Goal: Task Accomplishment & Management: Manage account settings

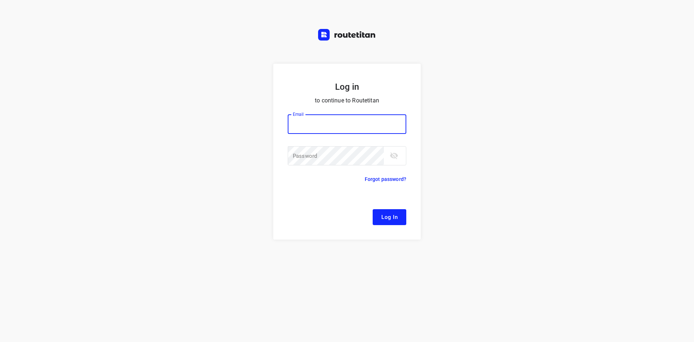
click at [308, 102] on p "to continue to Routetitan" at bounding box center [347, 100] width 119 height 10
click at [317, 112] on div "Email Email ​ Password Password ​" at bounding box center [347, 141] width 119 height 70
click at [327, 122] on input "email" at bounding box center [347, 124] width 119 height 20
type input "[EMAIL_ADDRESS][DOMAIN_NAME]"
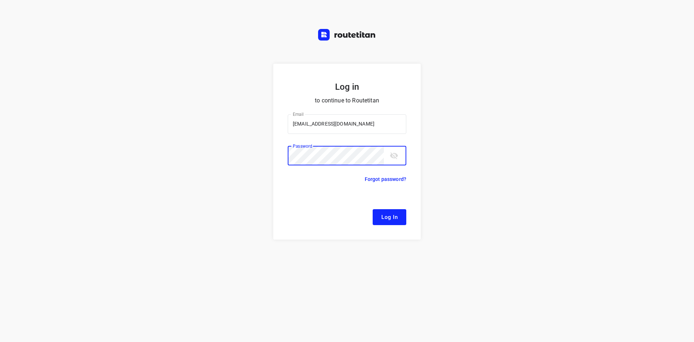
click at [388, 151] on button "toggle password visibility" at bounding box center [394, 155] width 14 height 14
click at [373, 209] on button "Log In" at bounding box center [390, 217] width 34 height 16
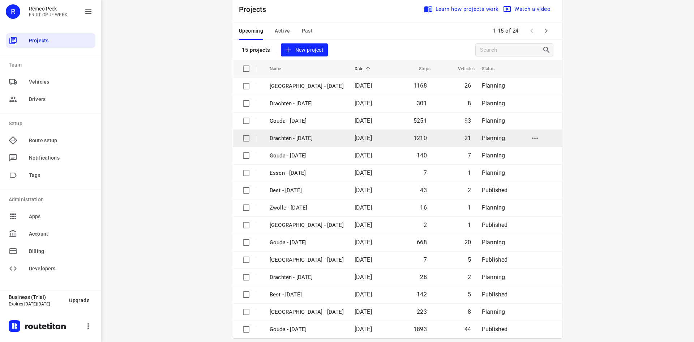
scroll to position [24, 0]
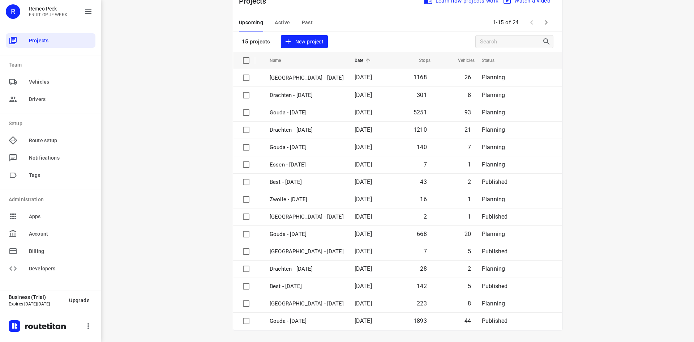
click at [546, 24] on icon "button" at bounding box center [546, 22] width 9 height 9
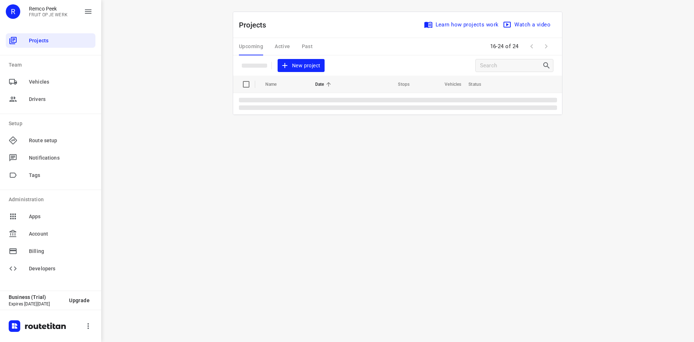
scroll to position [0, 0]
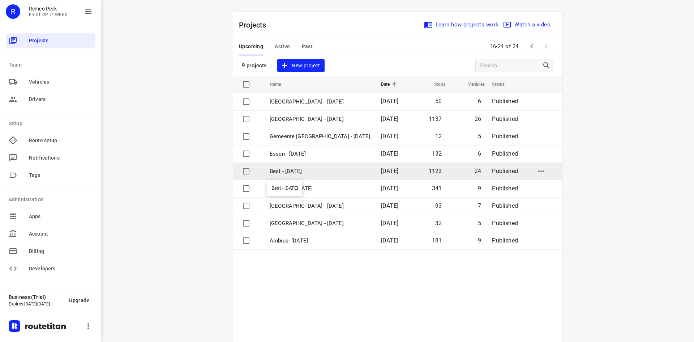
click at [305, 170] on p "Best - [DATE]" at bounding box center [320, 171] width 101 height 8
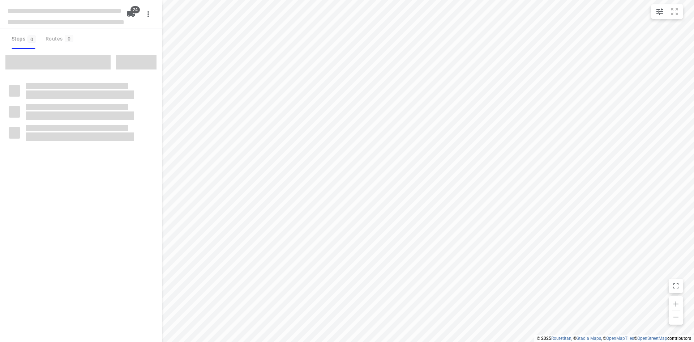
checkbox input "true"
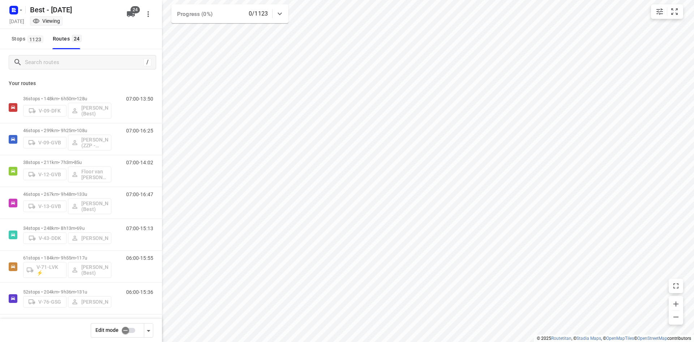
click at [24, 15] on div at bounding box center [15, 10] width 17 height 14
click at [18, 8] on rect "button" at bounding box center [13, 10] width 9 height 9
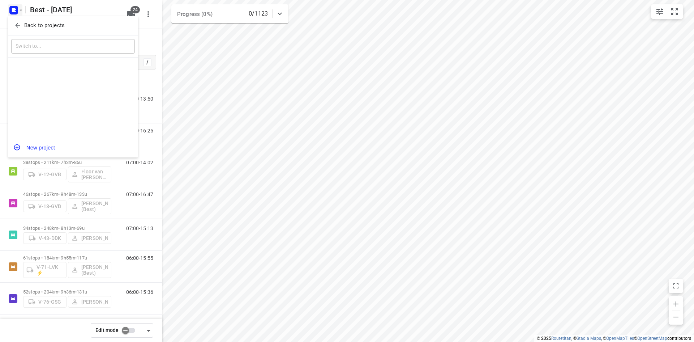
click at [18, 21] on button "Back to projects" at bounding box center [73, 26] width 124 height 12
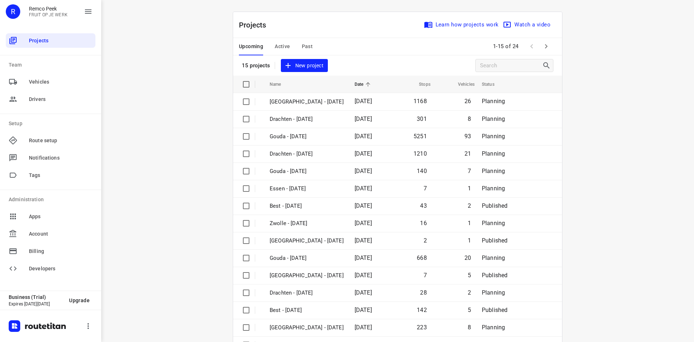
click at [275, 41] on button "Active" at bounding box center [282, 46] width 15 height 17
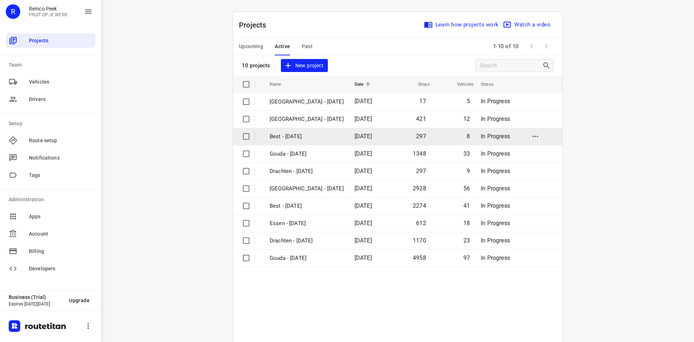
click at [291, 137] on p "Best - [DATE]" at bounding box center [307, 136] width 74 height 8
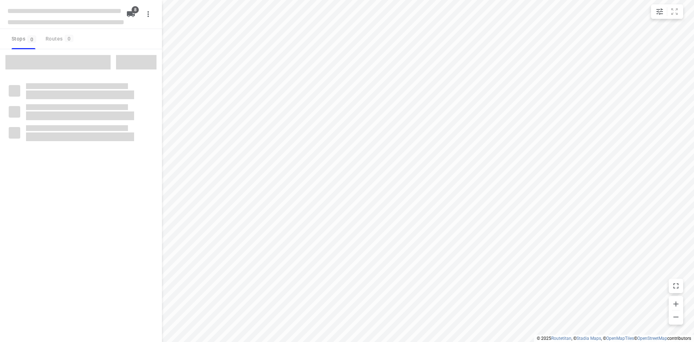
checkbox input "true"
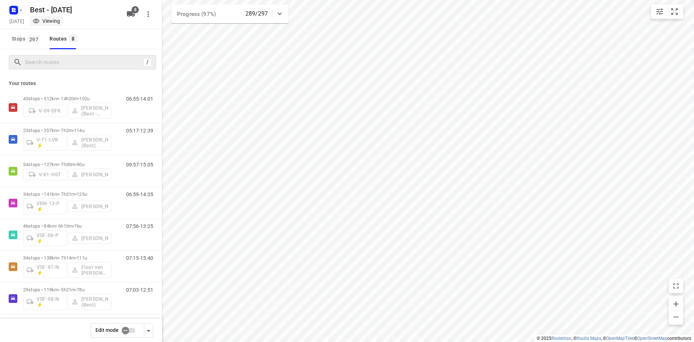
click at [101, 69] on div "/" at bounding box center [83, 62] width 148 height 14
click at [101, 63] on input "Search routes" at bounding box center [83, 62] width 116 height 11
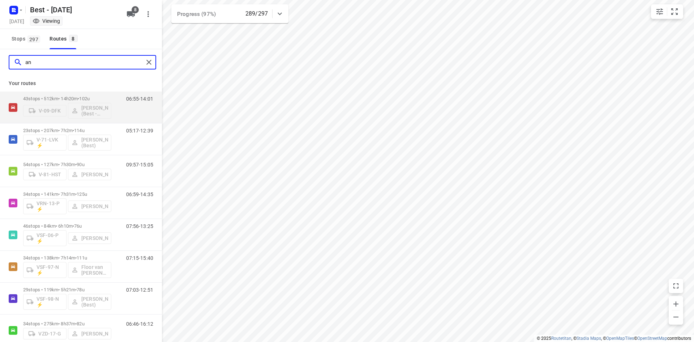
type input "a"
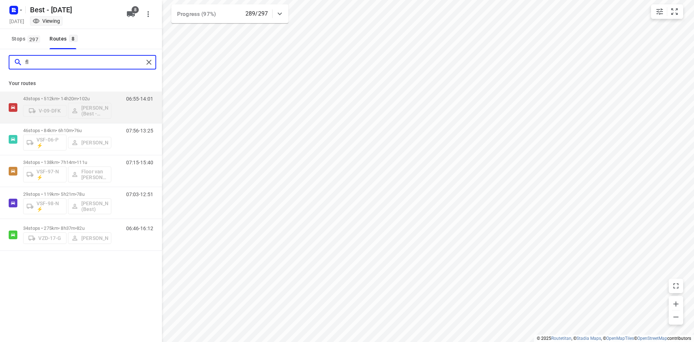
type input "f"
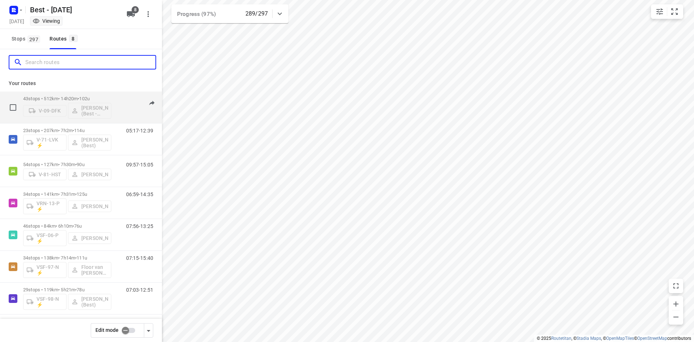
scroll to position [35, 0]
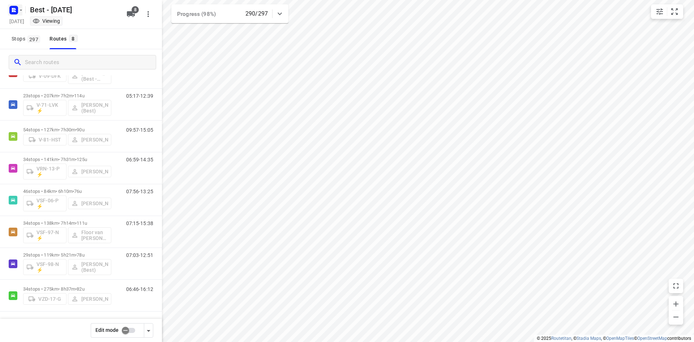
click at [20, 10] on icon "button" at bounding box center [21, 10] width 6 height 6
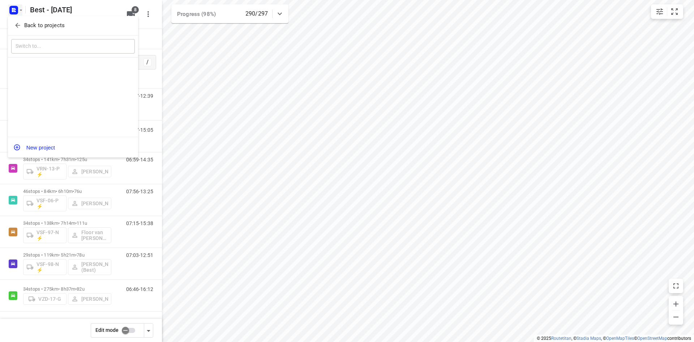
click at [21, 21] on span "Back to projects" at bounding box center [73, 25] width 118 height 8
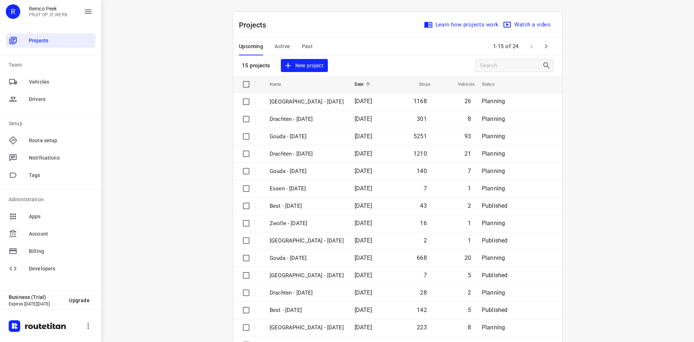
click at [276, 49] on span "Active" at bounding box center [282, 46] width 15 height 9
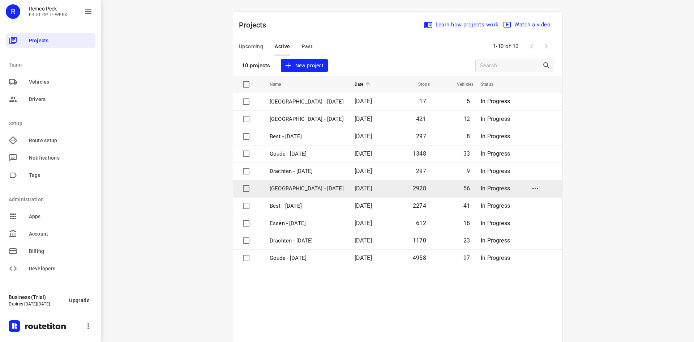
click at [302, 188] on p "[GEOGRAPHIC_DATA] - [DATE]" at bounding box center [307, 188] width 74 height 8
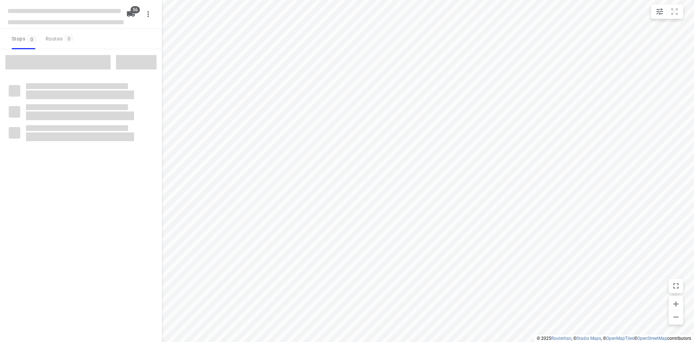
checkbox input "true"
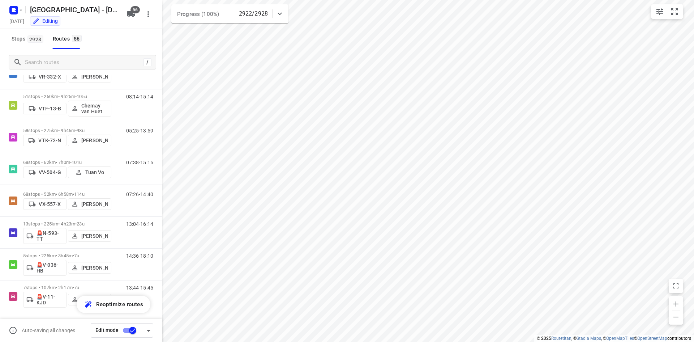
scroll to position [1562, 0]
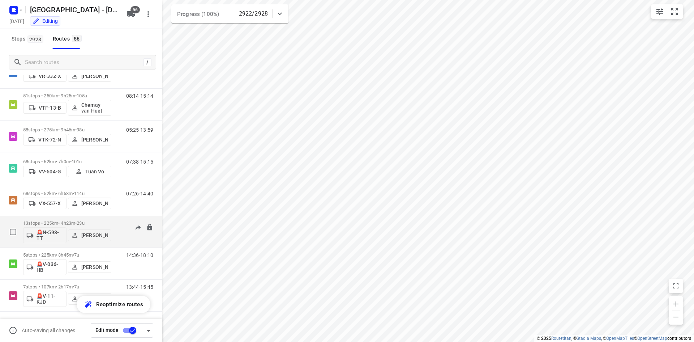
click at [71, 221] on p "13 stops • 225km • 4h23m • 23u" at bounding box center [67, 222] width 88 height 5
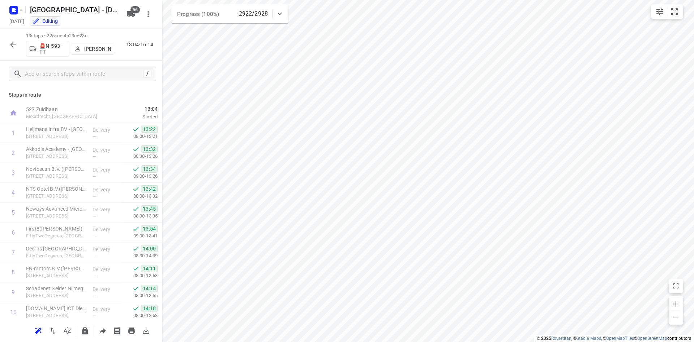
scroll to position [36, 0]
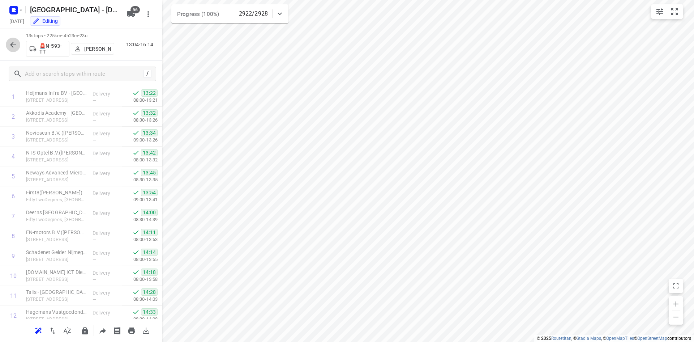
click at [9, 43] on icon "button" at bounding box center [13, 44] width 9 height 9
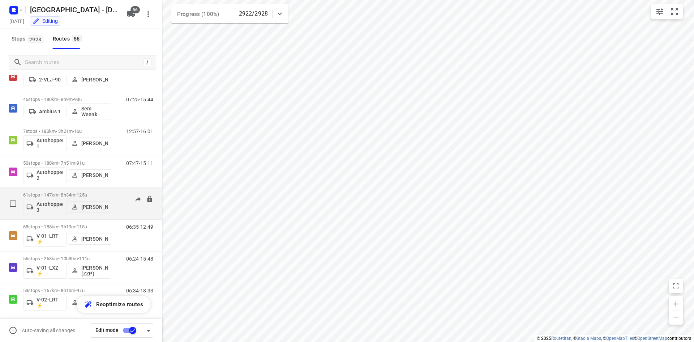
scroll to position [0, 0]
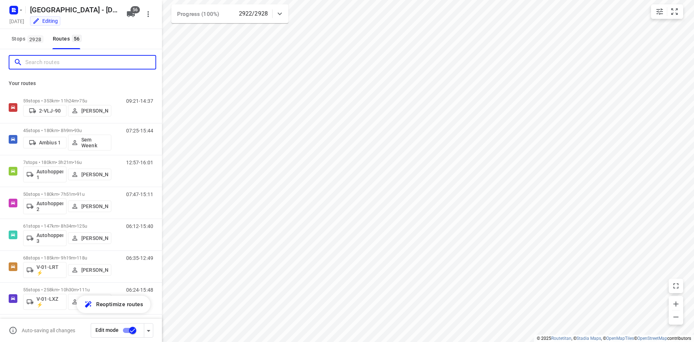
click at [67, 62] on input "Search routes" at bounding box center [90, 62] width 130 height 11
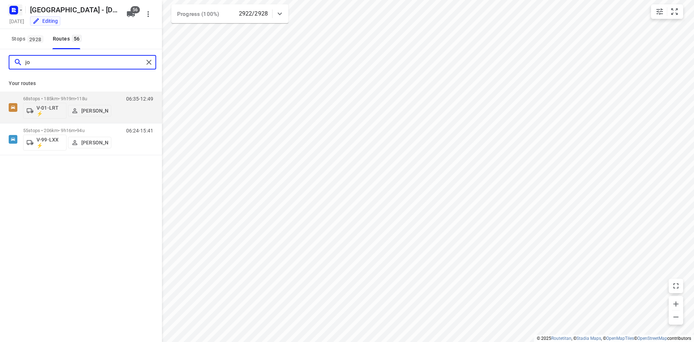
type input "jo"
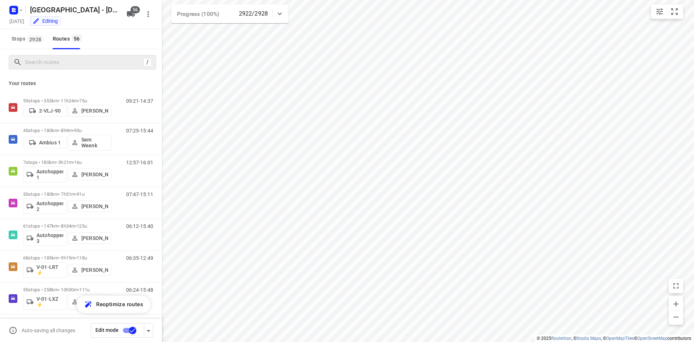
click at [103, 54] on div "/" at bounding box center [81, 62] width 162 height 26
drag, startPoint x: 103, startPoint y: 54, endPoint x: 101, endPoint y: 59, distance: 6.2
click at [103, 54] on div "/" at bounding box center [81, 62] width 162 height 26
click at [101, 60] on input "Search routes" at bounding box center [83, 62] width 116 height 11
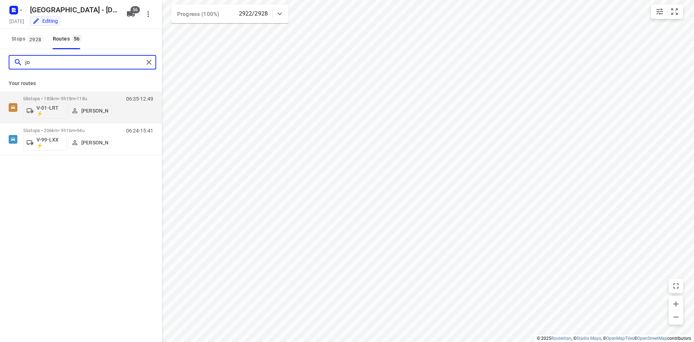
type input "j"
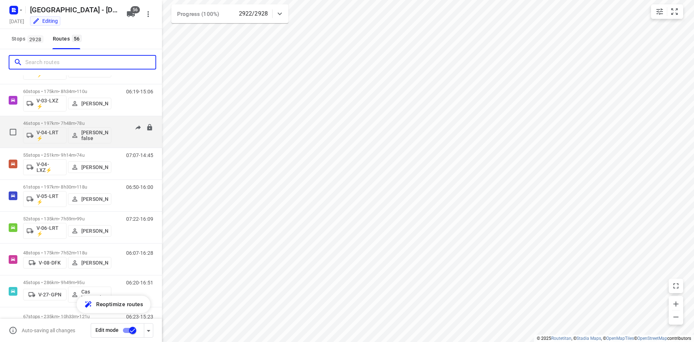
scroll to position [398, 0]
